Goal: Use online tool/utility: Utilize a website feature to perform a specific function

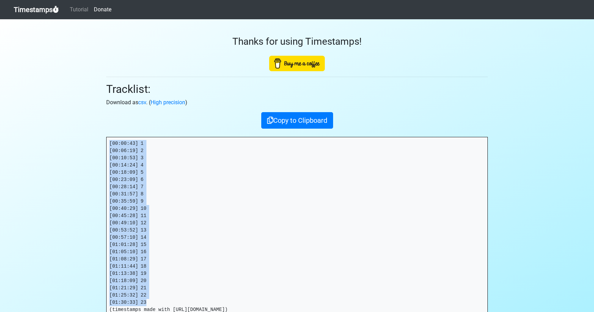
click at [35, 15] on link "Timestamps" at bounding box center [36, 10] width 45 height 14
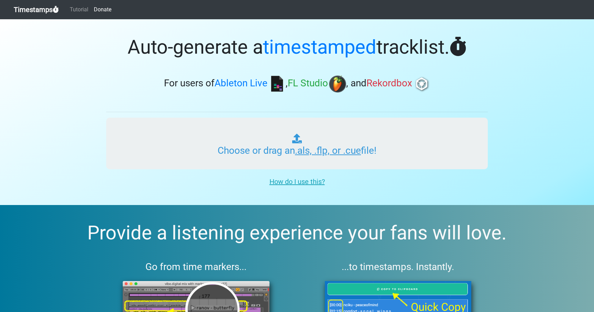
type input "C:\fakepath\DIALEKT RADIO #297 (WORLDWIDE).als"
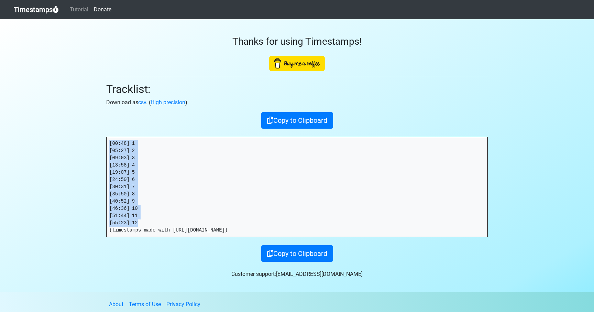
drag, startPoint x: 138, startPoint y: 225, endPoint x: 106, endPoint y: 140, distance: 91.5
click at [106, 140] on div "[00:48] 1 [05:27] 2 [09:03] 3 [13:58] 4 [19:07] 5 [24:50] 6 [30:31] 7 [35:50] 8…" at bounding box center [296, 187] width 381 height 100
copy pre "[00:48] 1 [05:27] 2 [09:03] 3 [13:58] 4 [19:07] 5 [24:50] 6 [30:31] 7 [35:50] 8…"
